Goal: Information Seeking & Learning: Learn about a topic

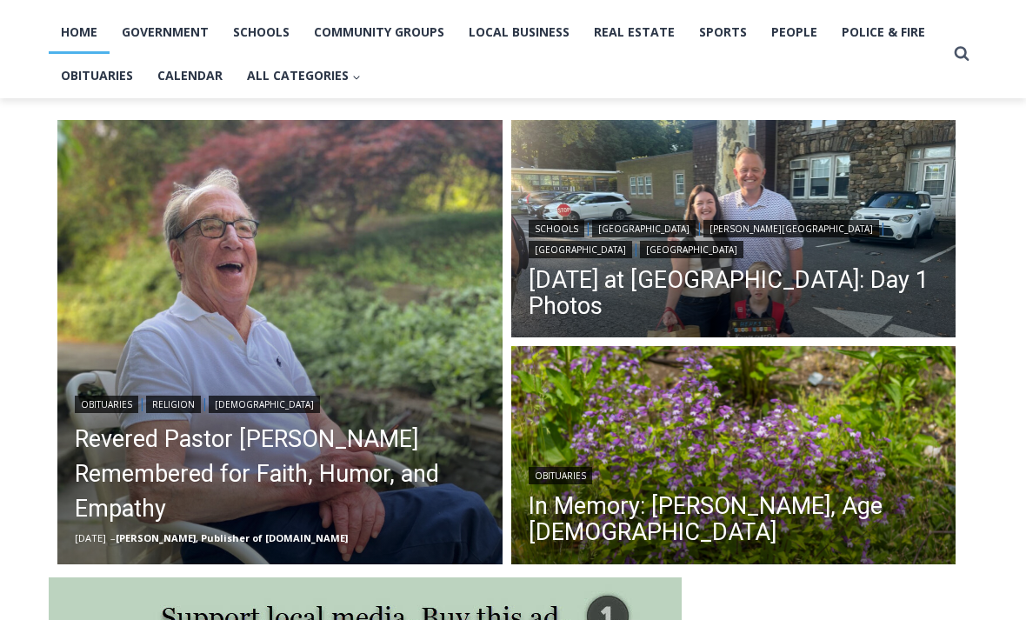
scroll to position [372, 0]
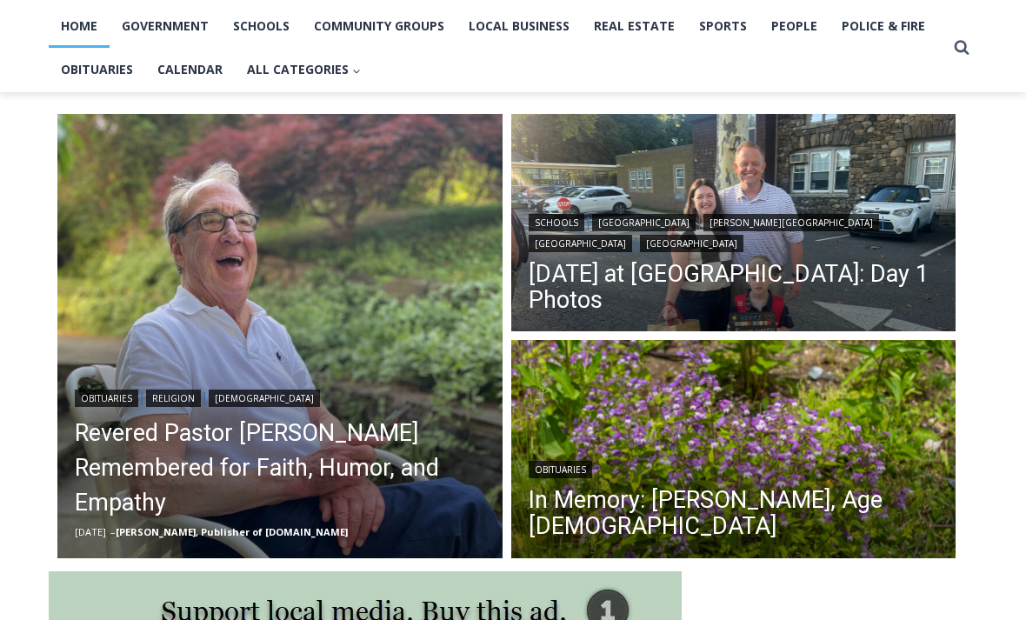
click at [876, 288] on link "First Day of School at Rye City Schools: Day 1 Photos" at bounding box center [734, 287] width 410 height 52
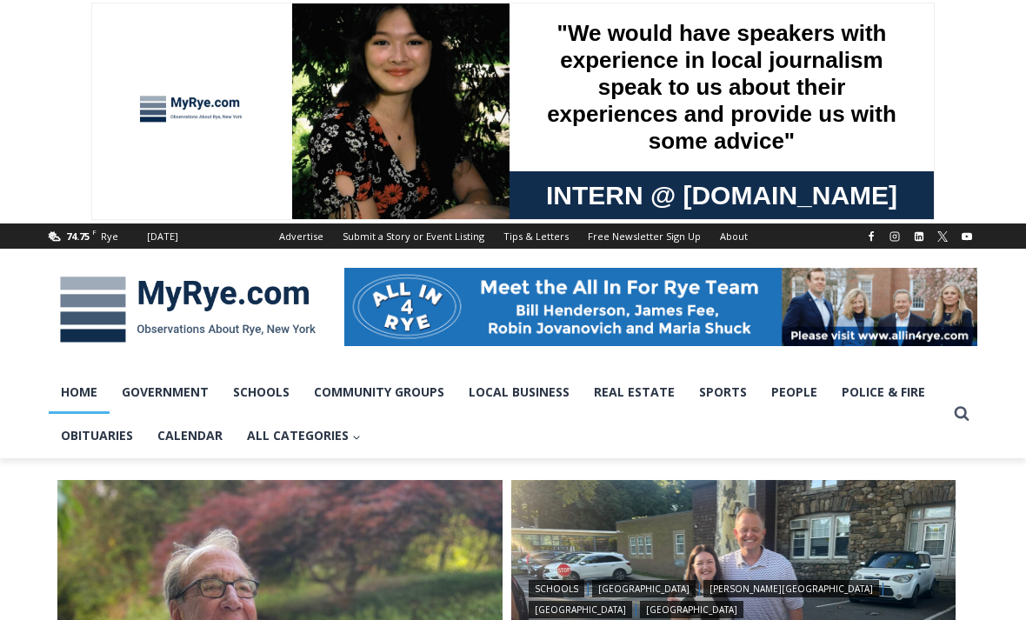
scroll to position [0, 0]
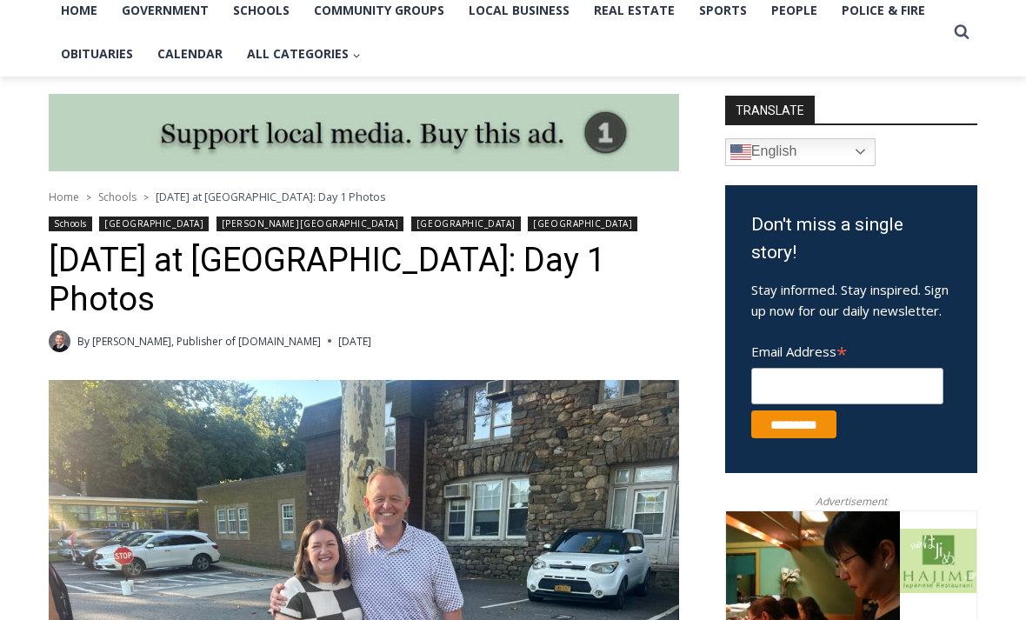
scroll to position [350, 0]
